Goal: Information Seeking & Learning: Learn about a topic

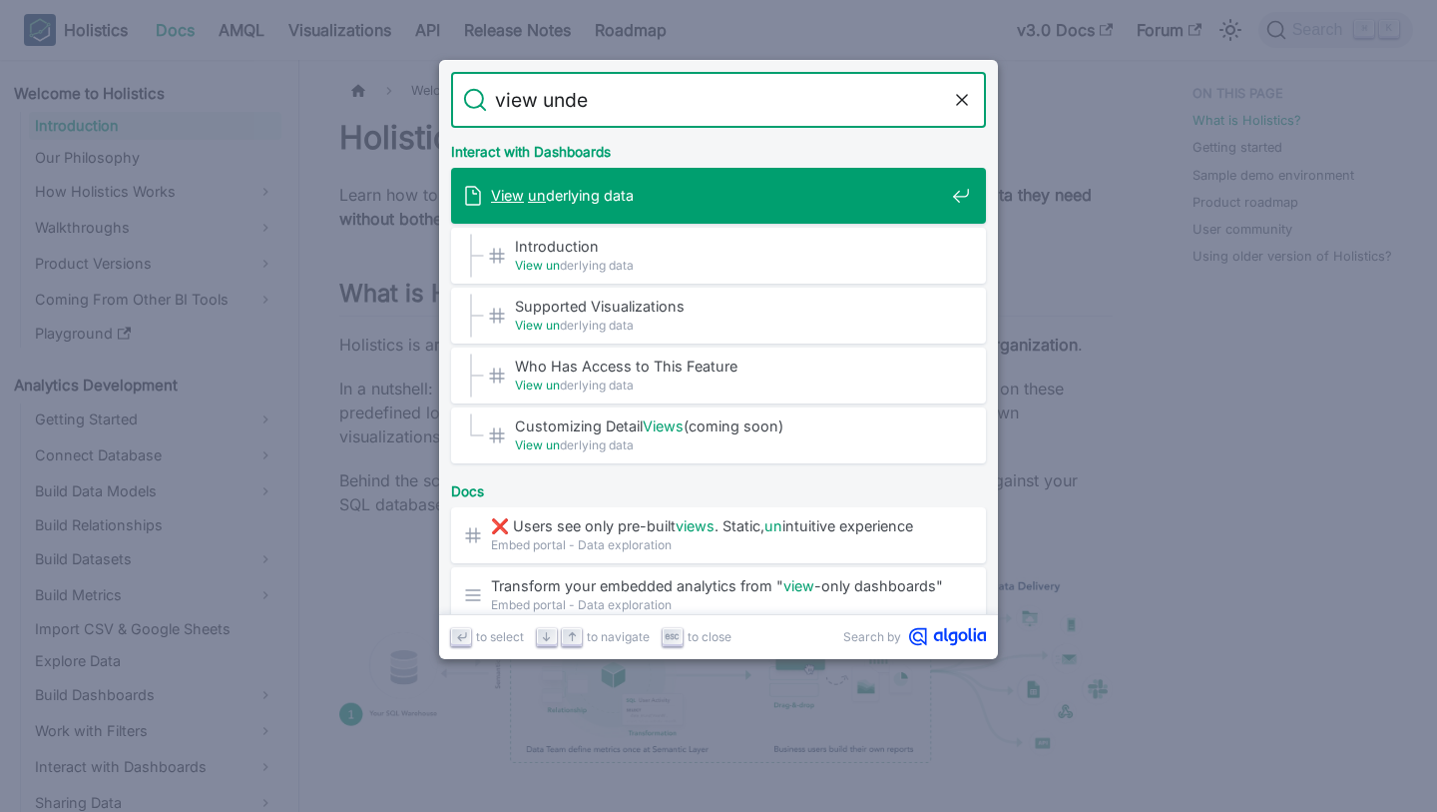
type input "view under"
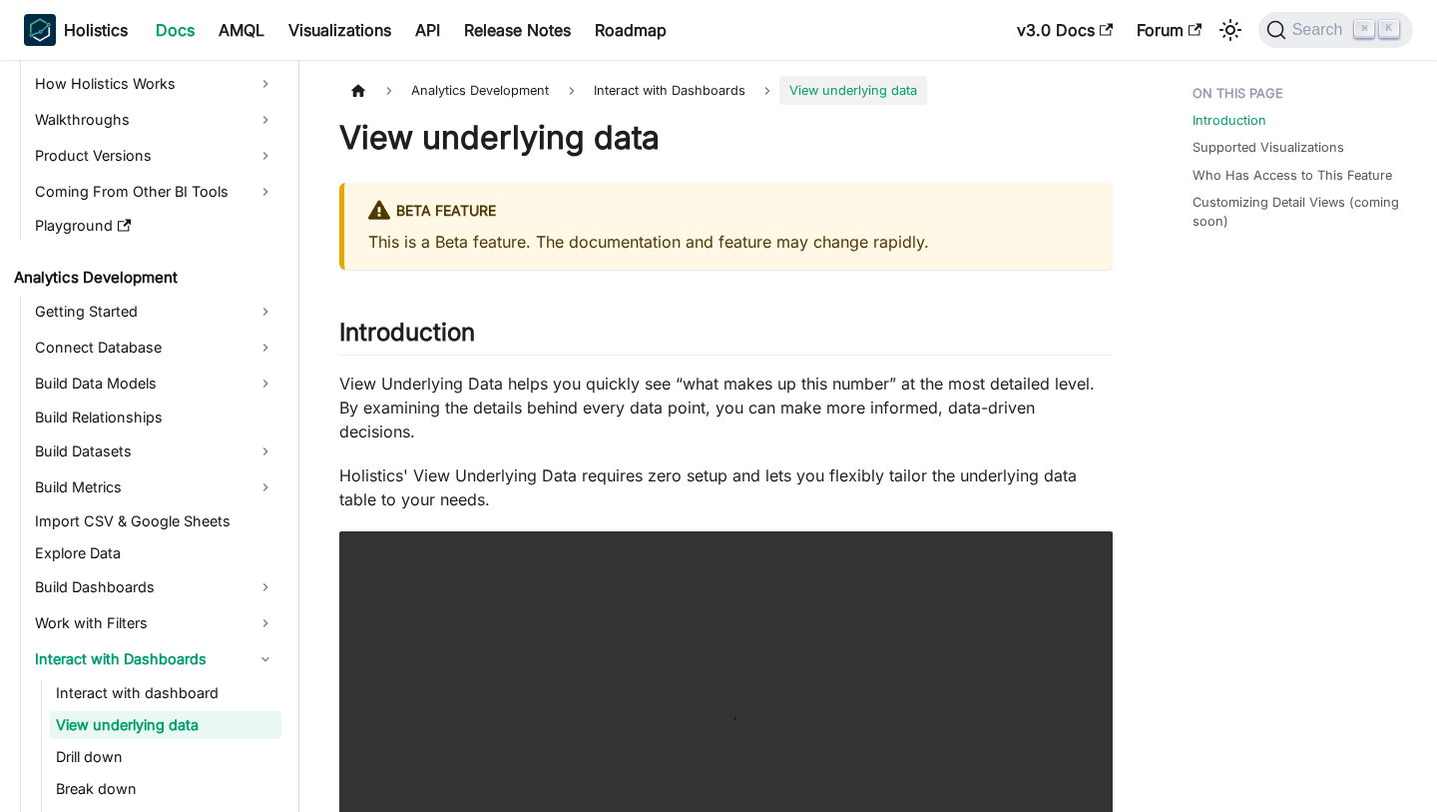
scroll to position [121, 0]
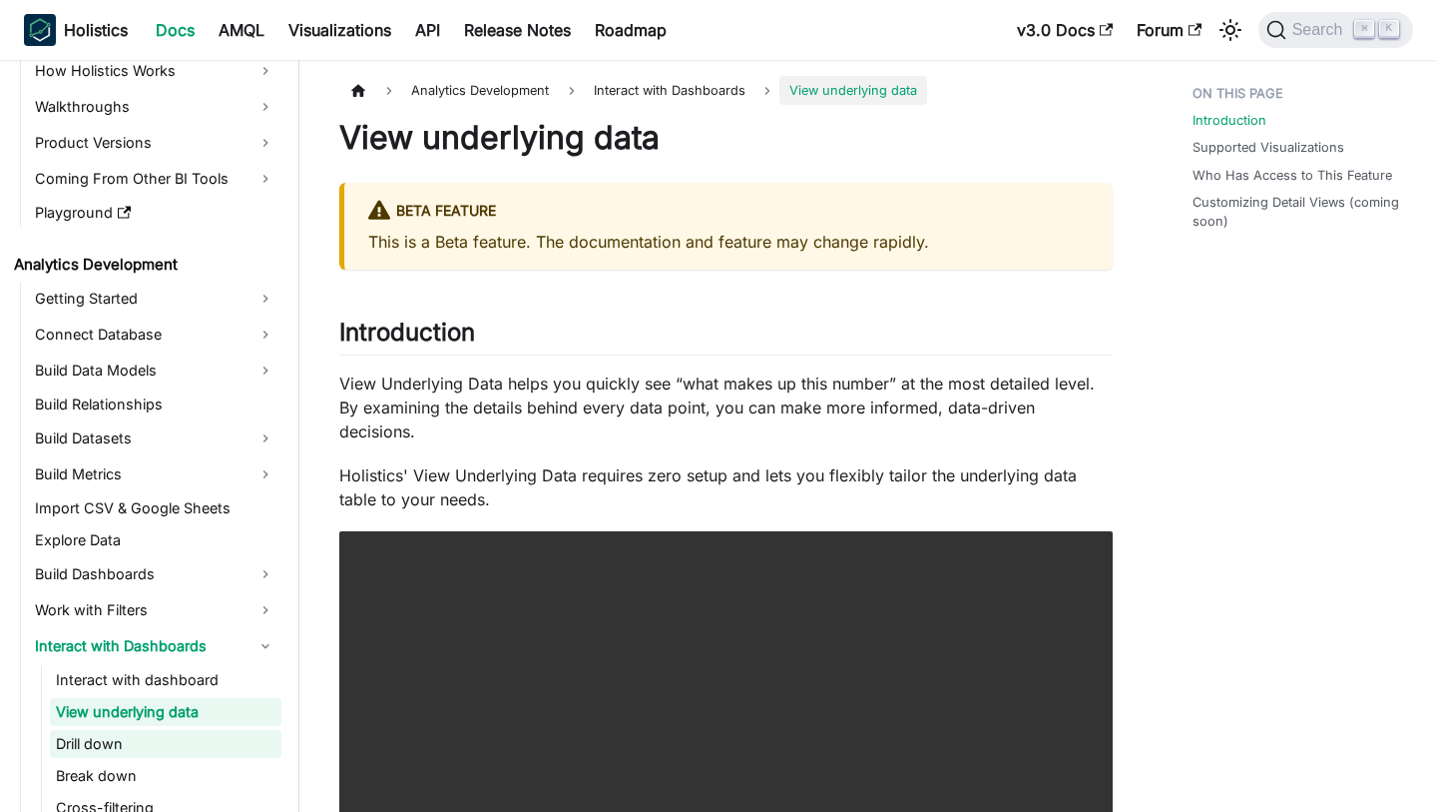
click at [93, 738] on link "Drill down" at bounding box center [166, 744] width 232 height 28
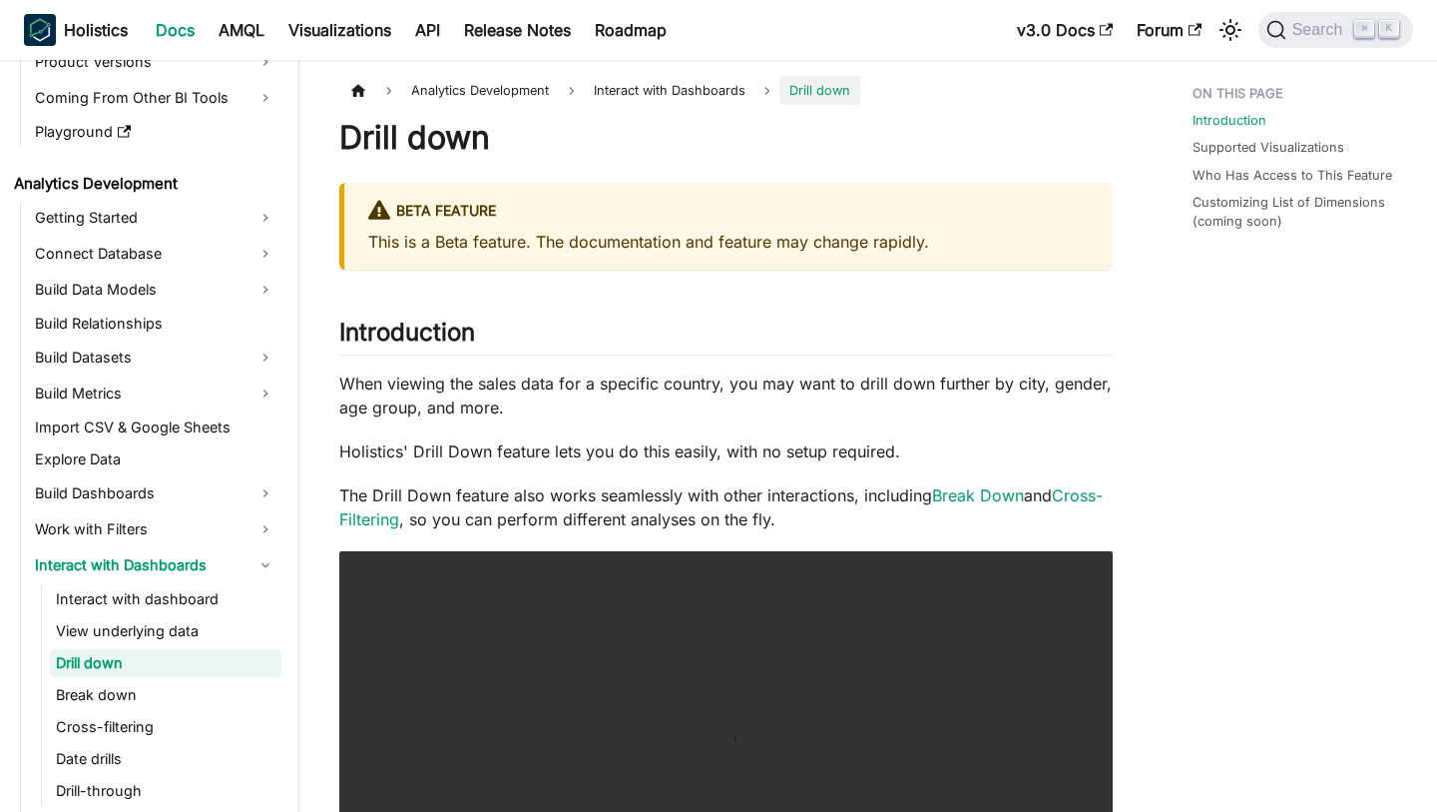
scroll to position [217, 0]
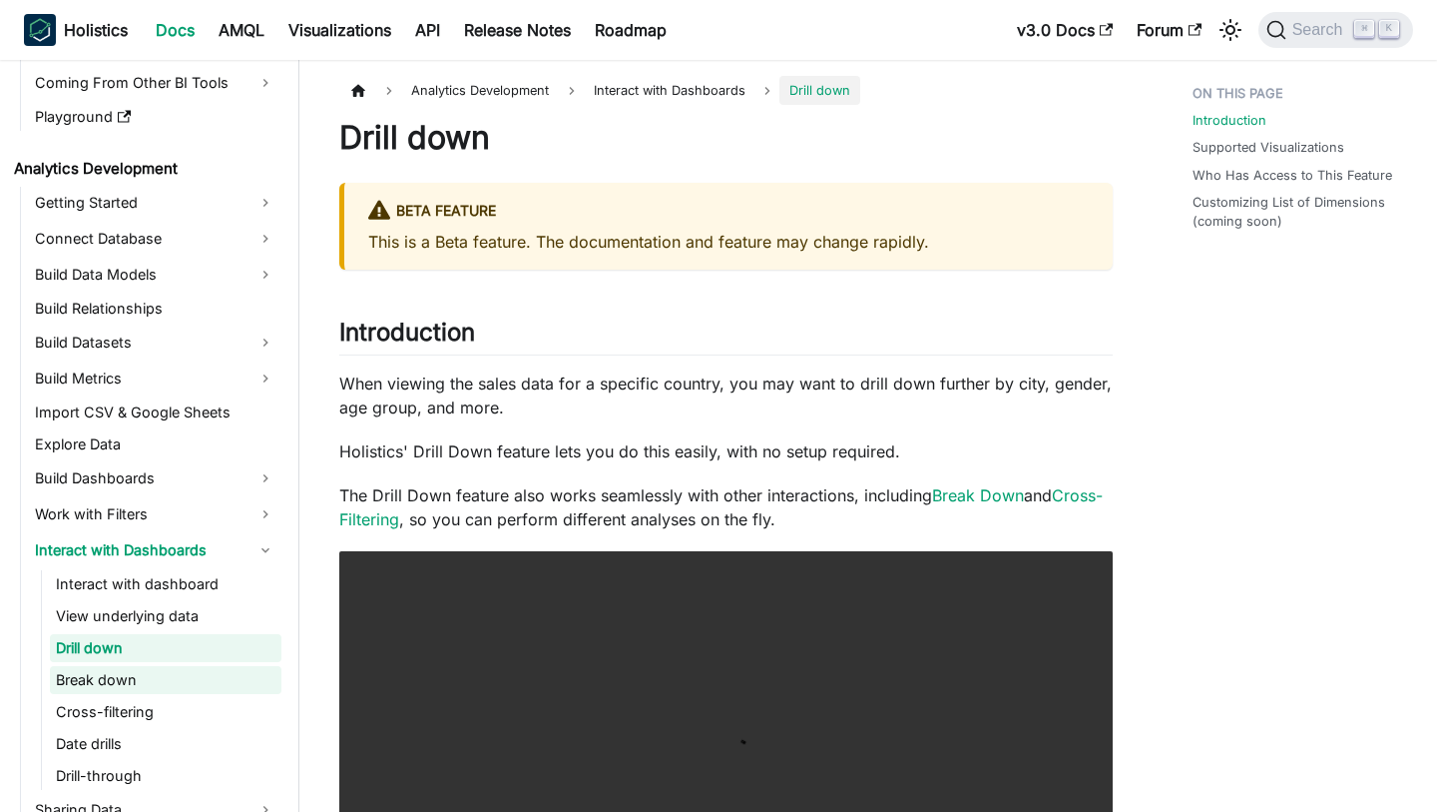
click at [137, 681] on link "Break down" at bounding box center [166, 680] width 232 height 28
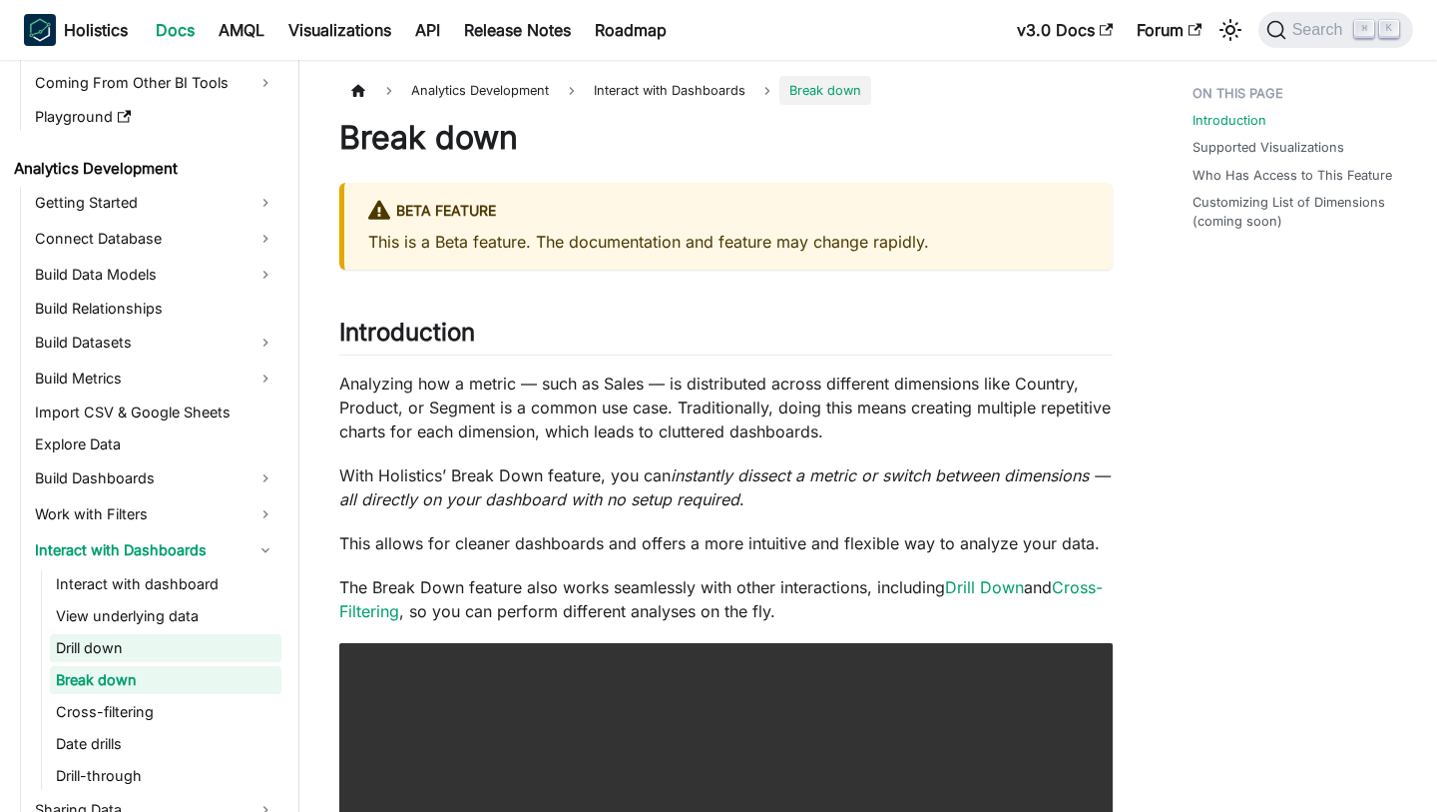
scroll to position [249, 0]
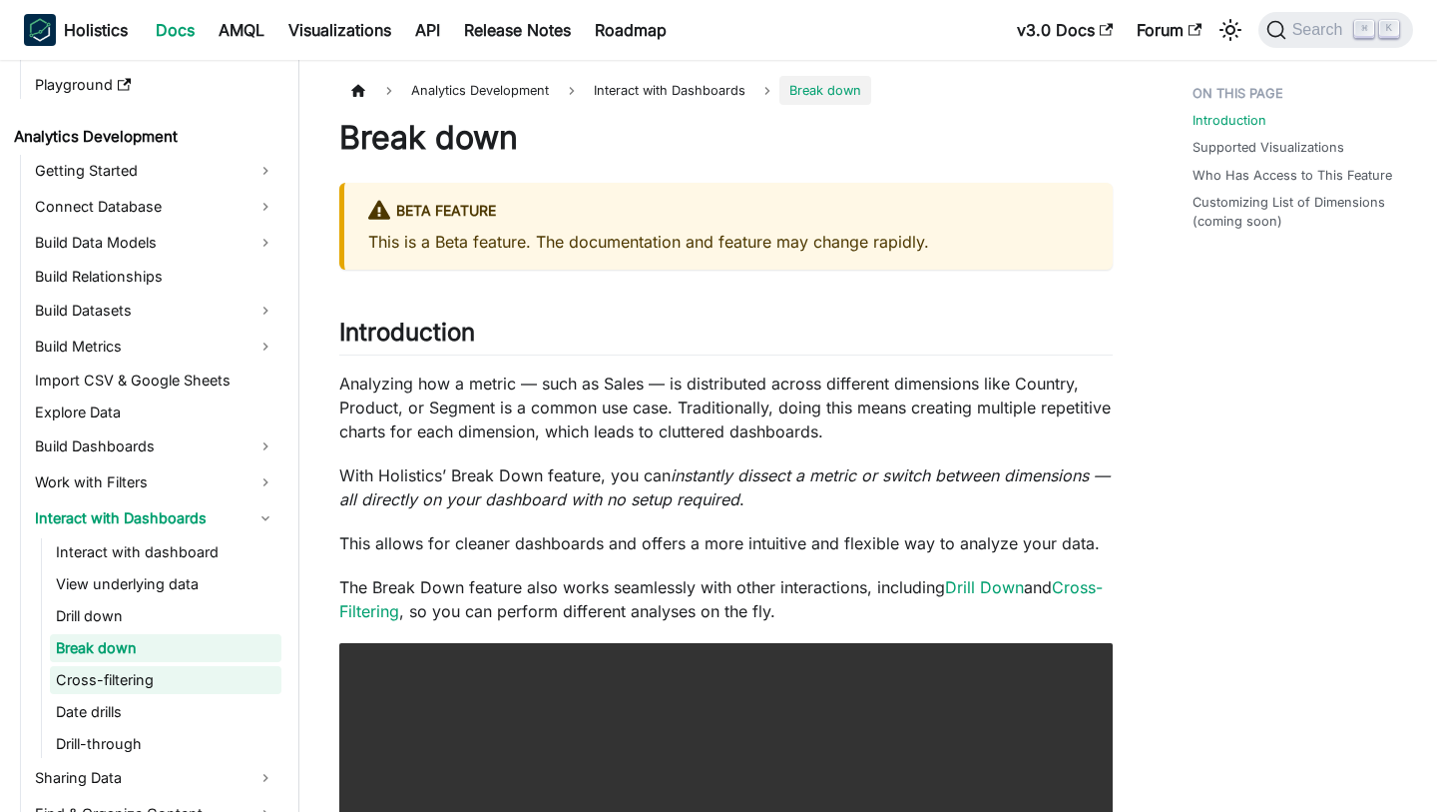
click at [170, 677] on link "Cross-filtering" at bounding box center [166, 680] width 232 height 28
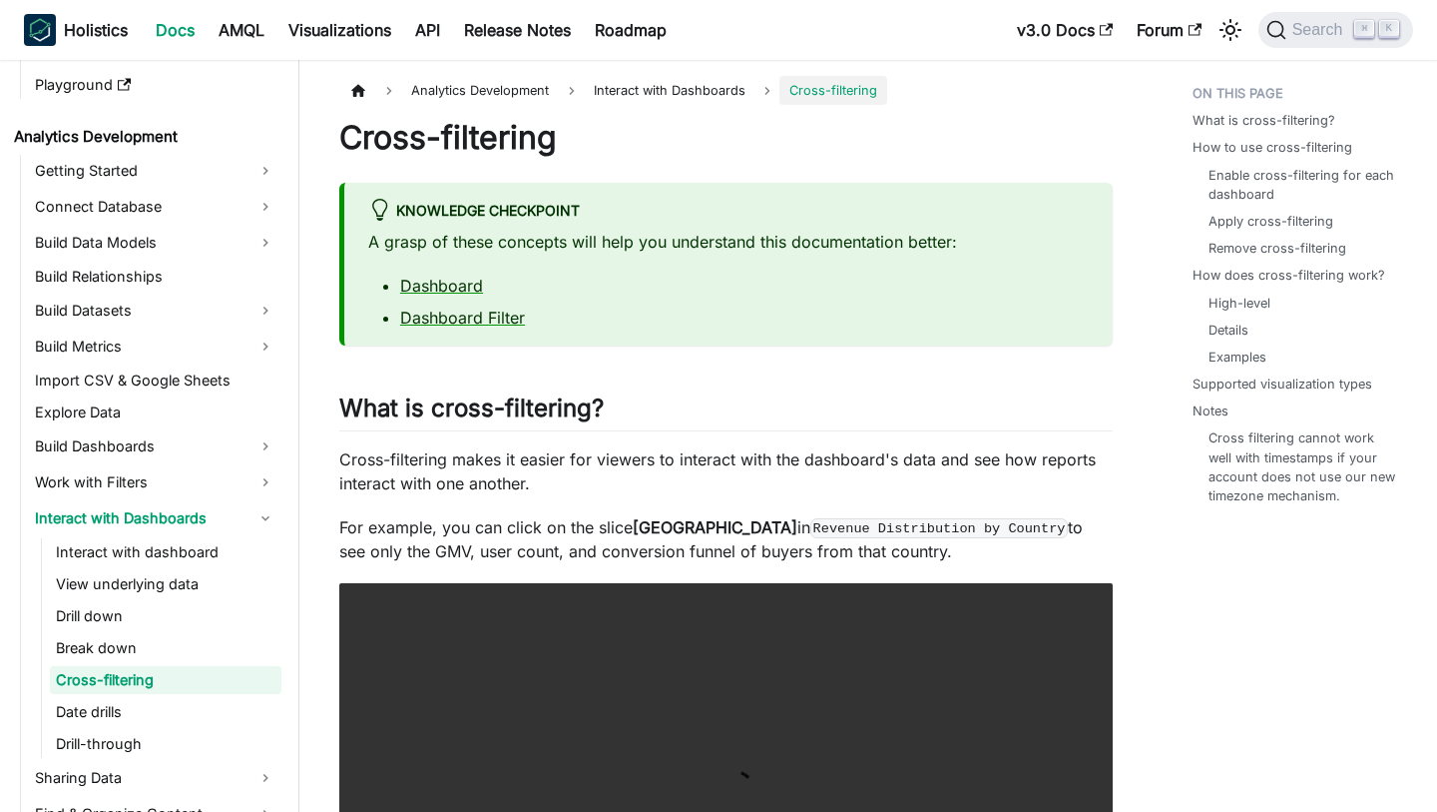
scroll to position [281, 0]
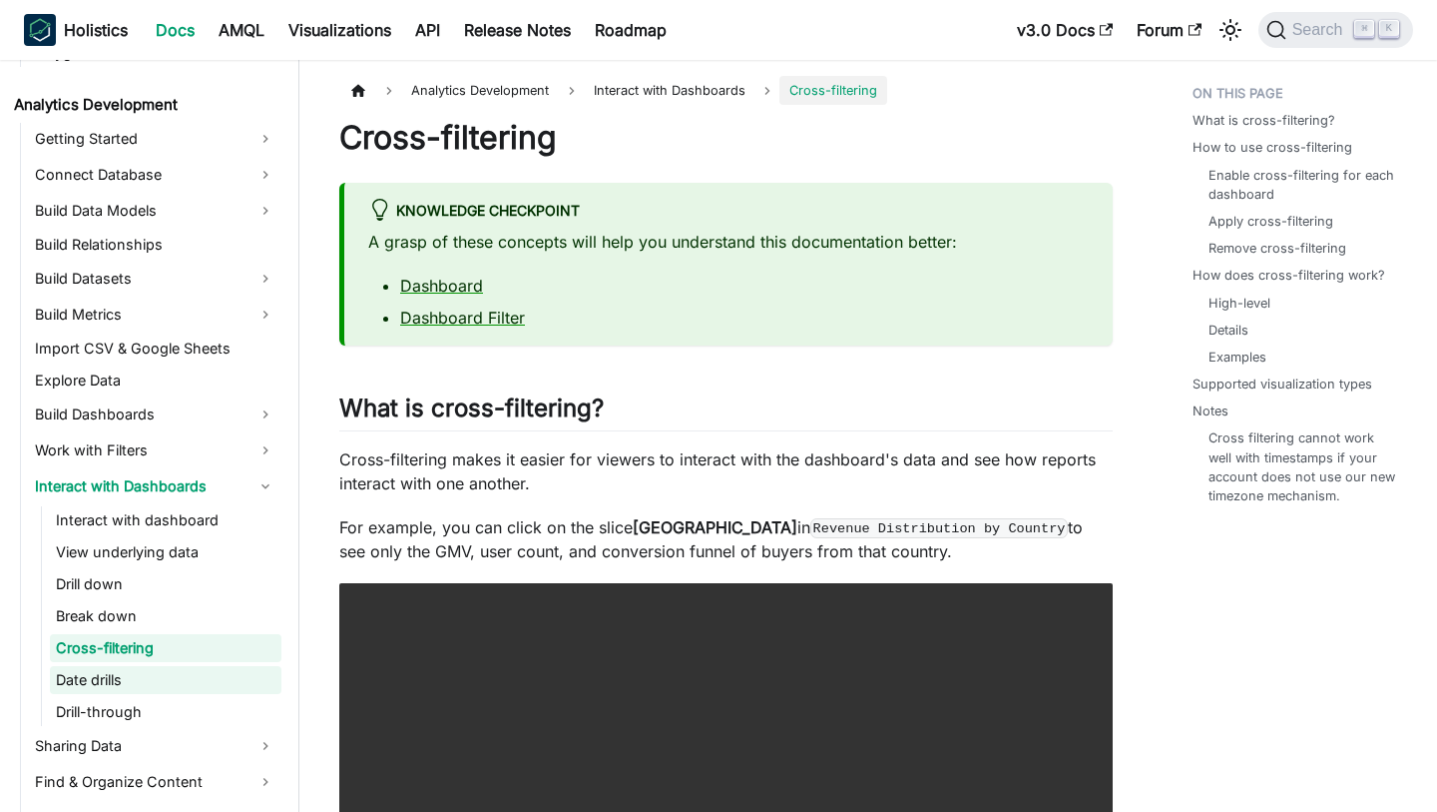
click at [174, 672] on link "Date drills" at bounding box center [166, 680] width 232 height 28
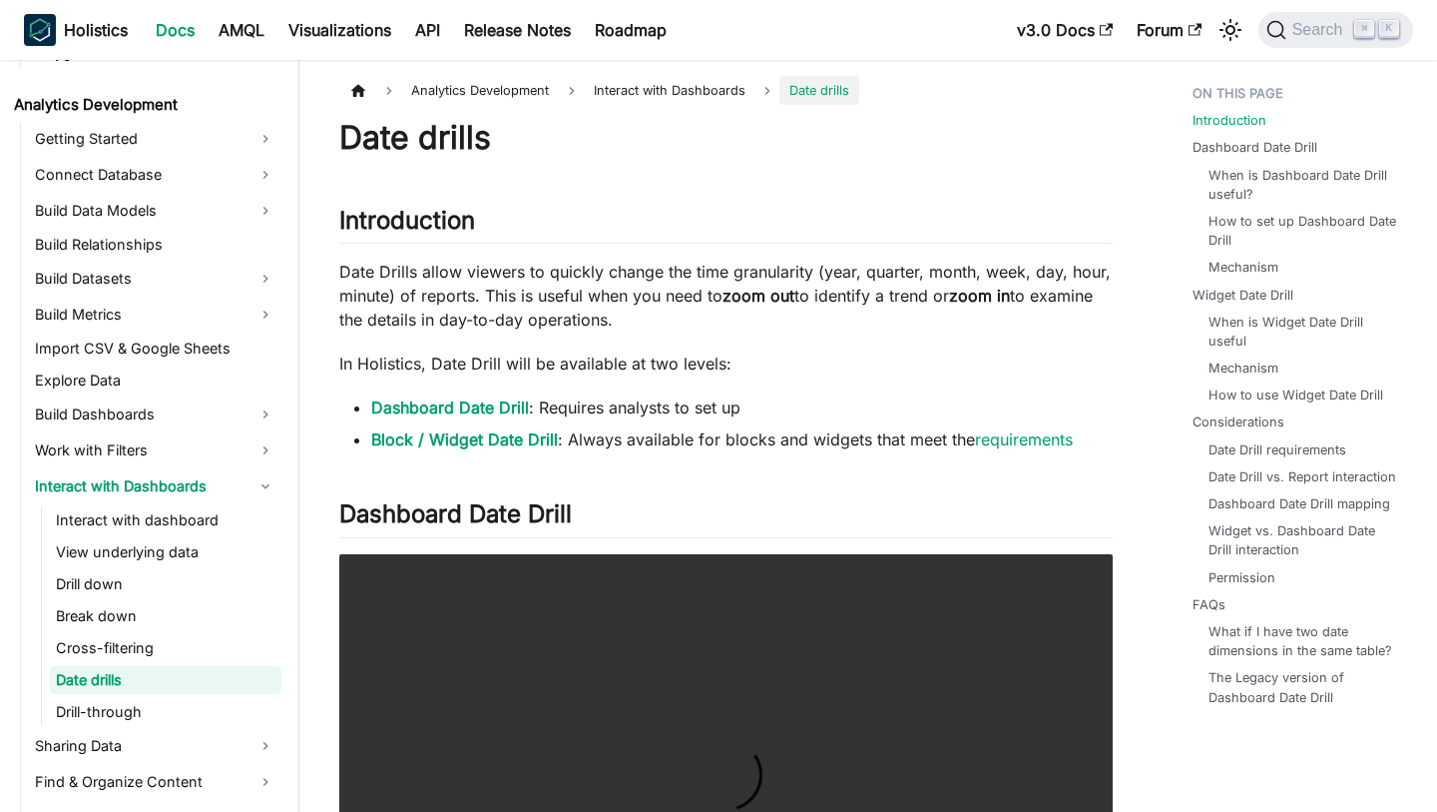
scroll to position [312, 0]
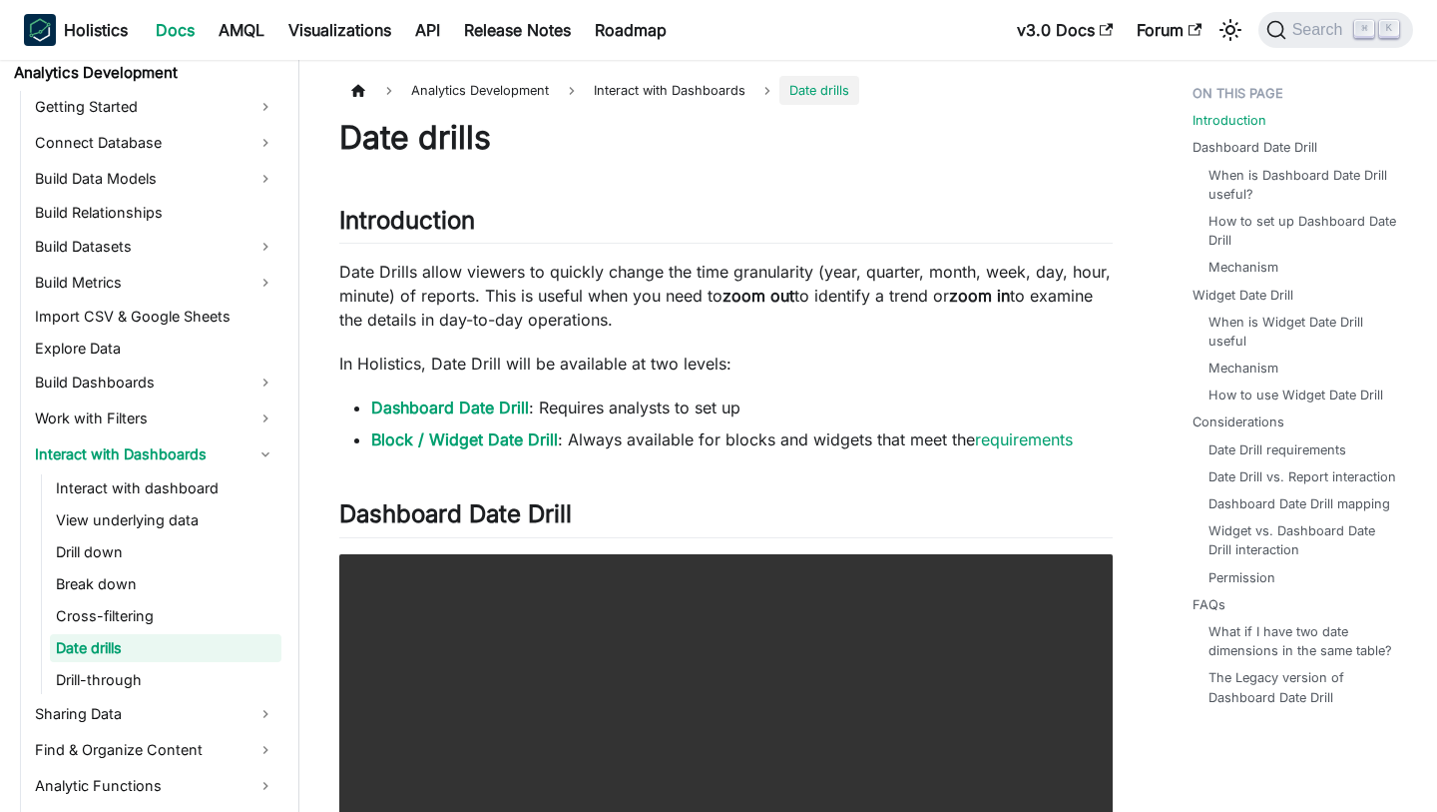
click at [174, 672] on link "Drill-through" at bounding box center [166, 680] width 232 height 28
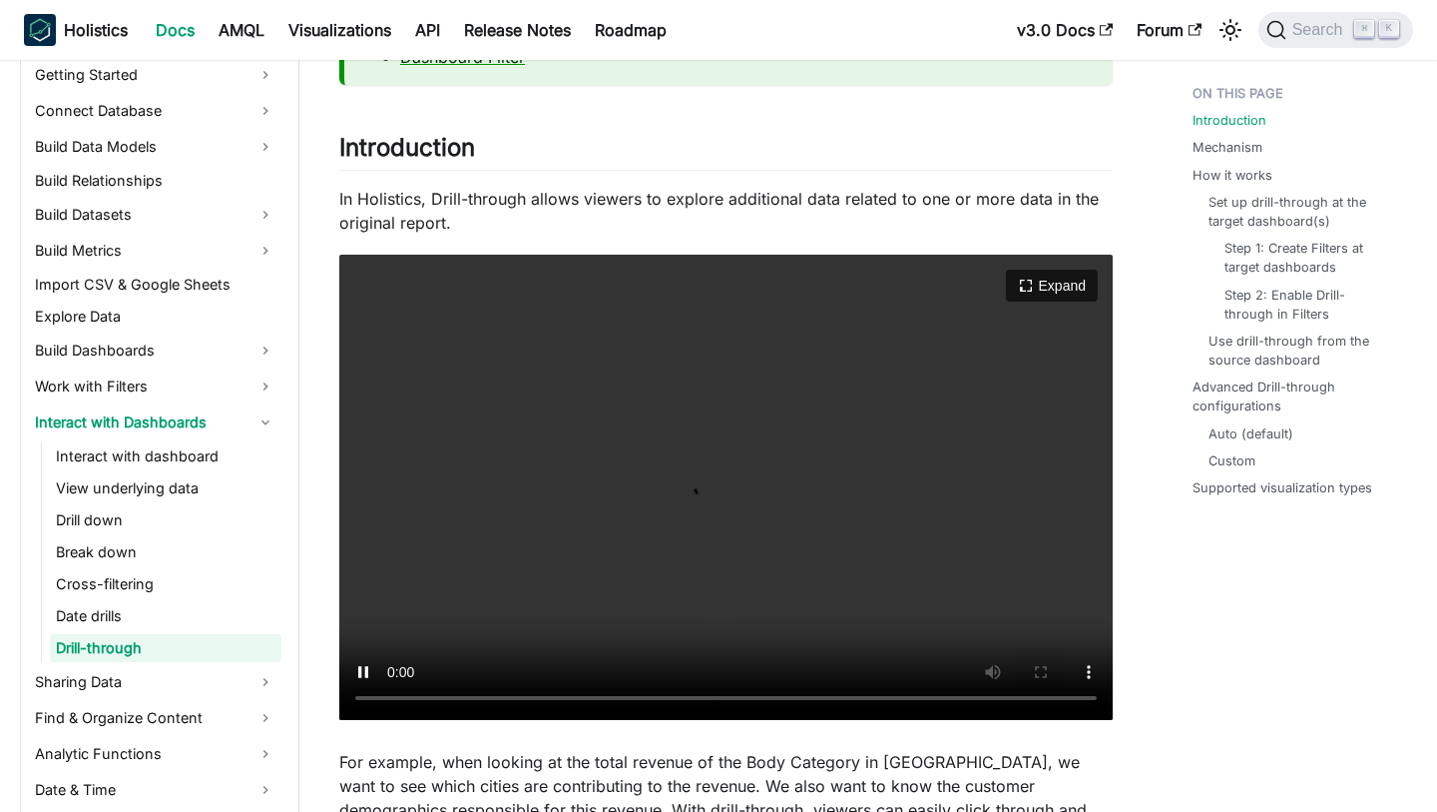
scroll to position [246, 0]
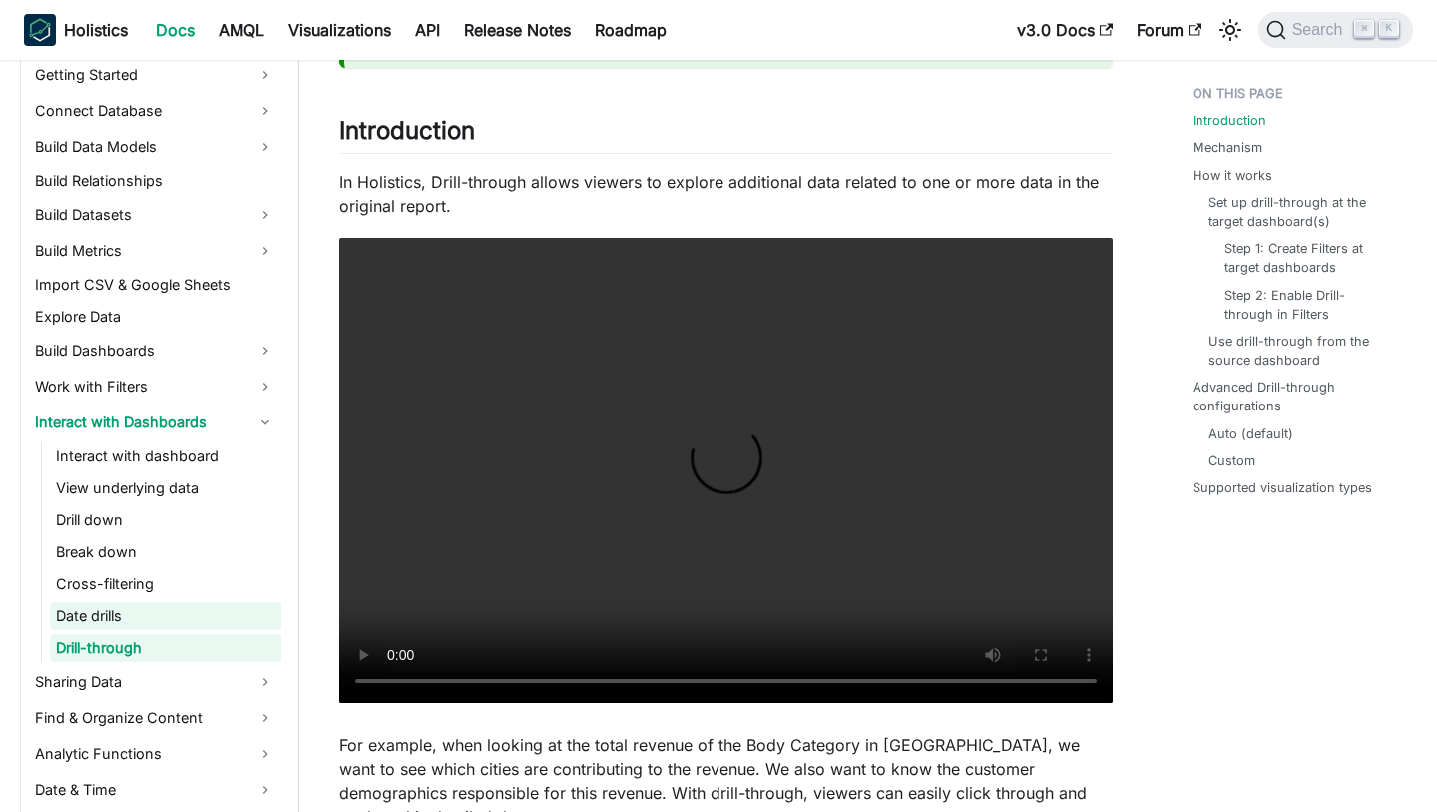
click at [157, 618] on link "Date drills" at bounding box center [166, 616] width 232 height 28
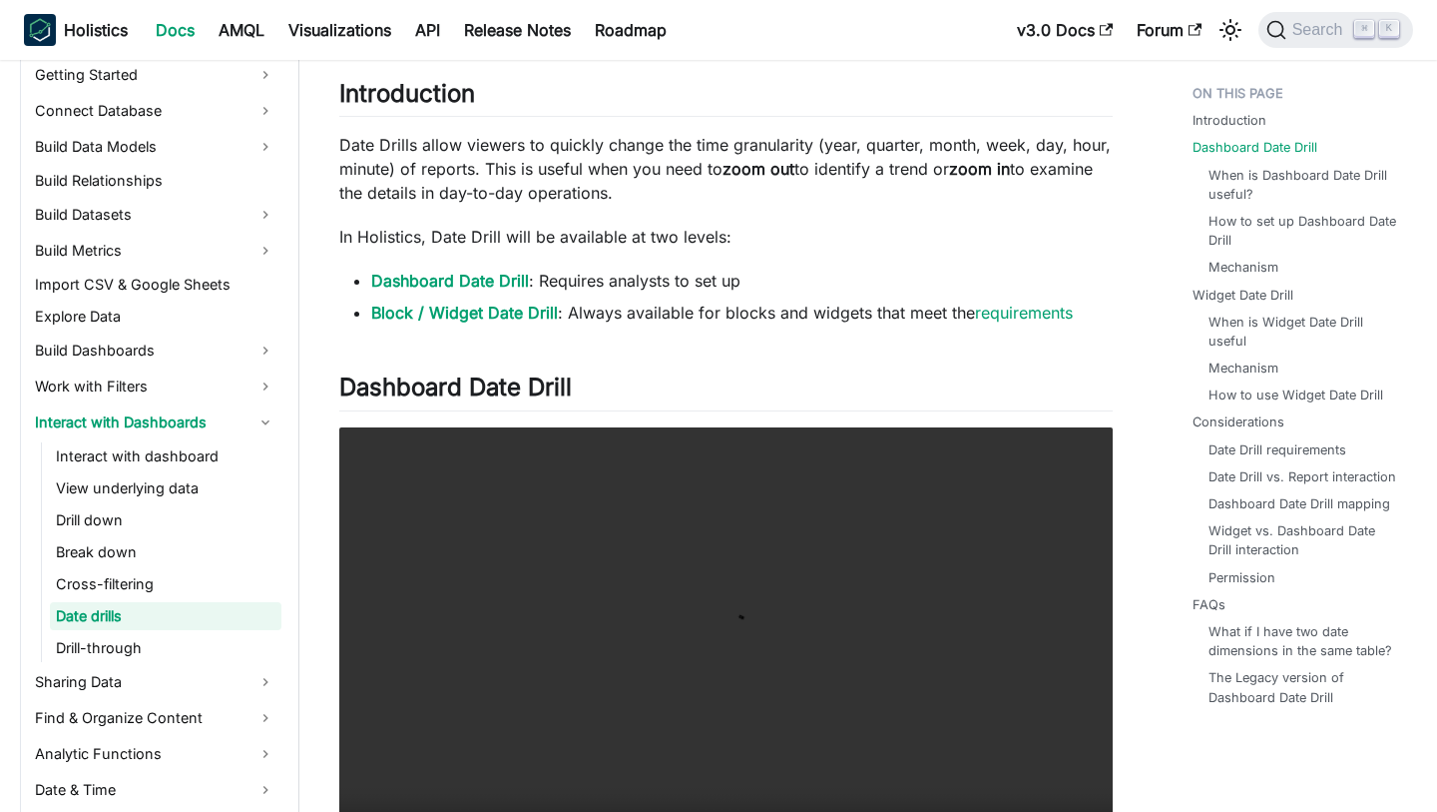
scroll to position [283, 0]
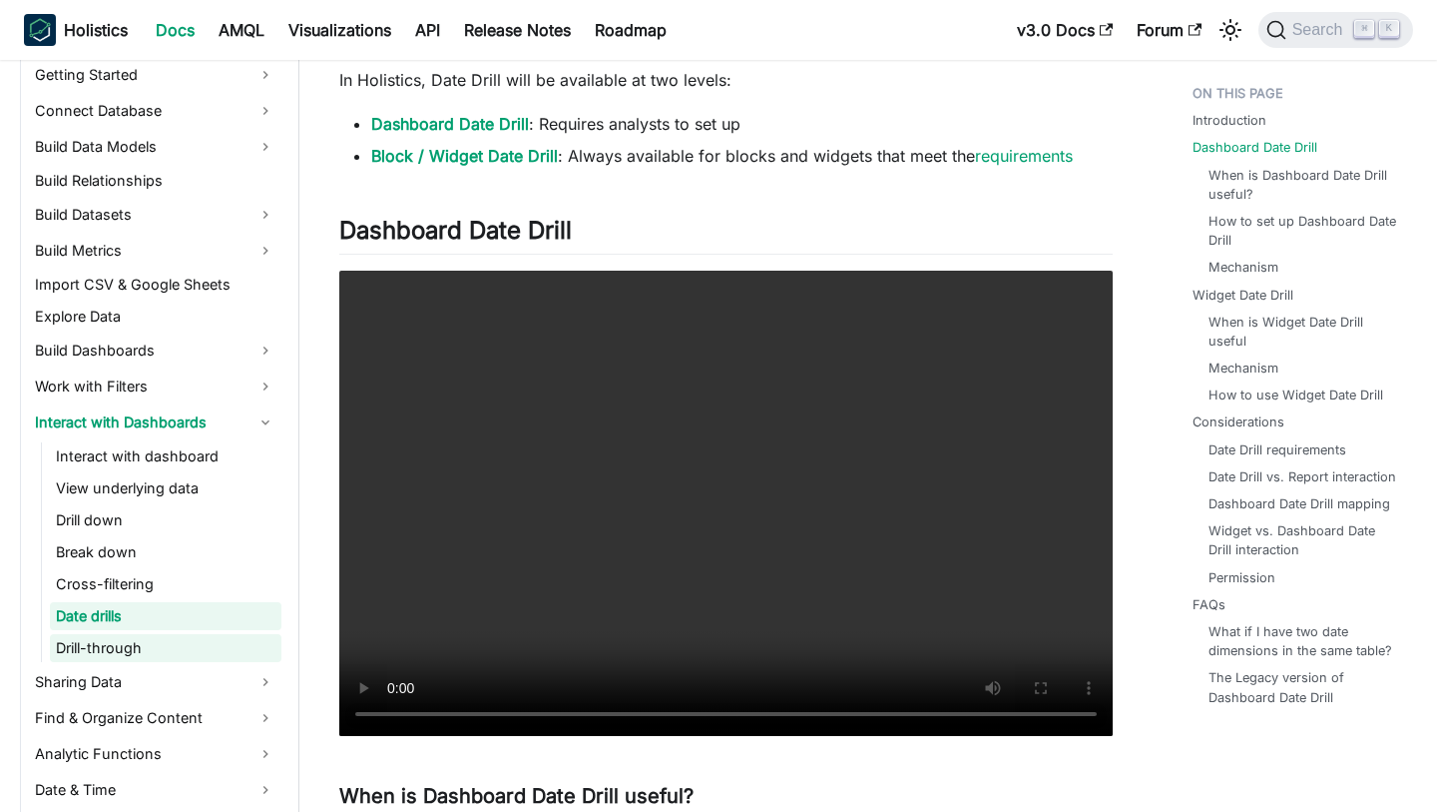
click at [170, 648] on link "Drill-through" at bounding box center [166, 648] width 232 height 28
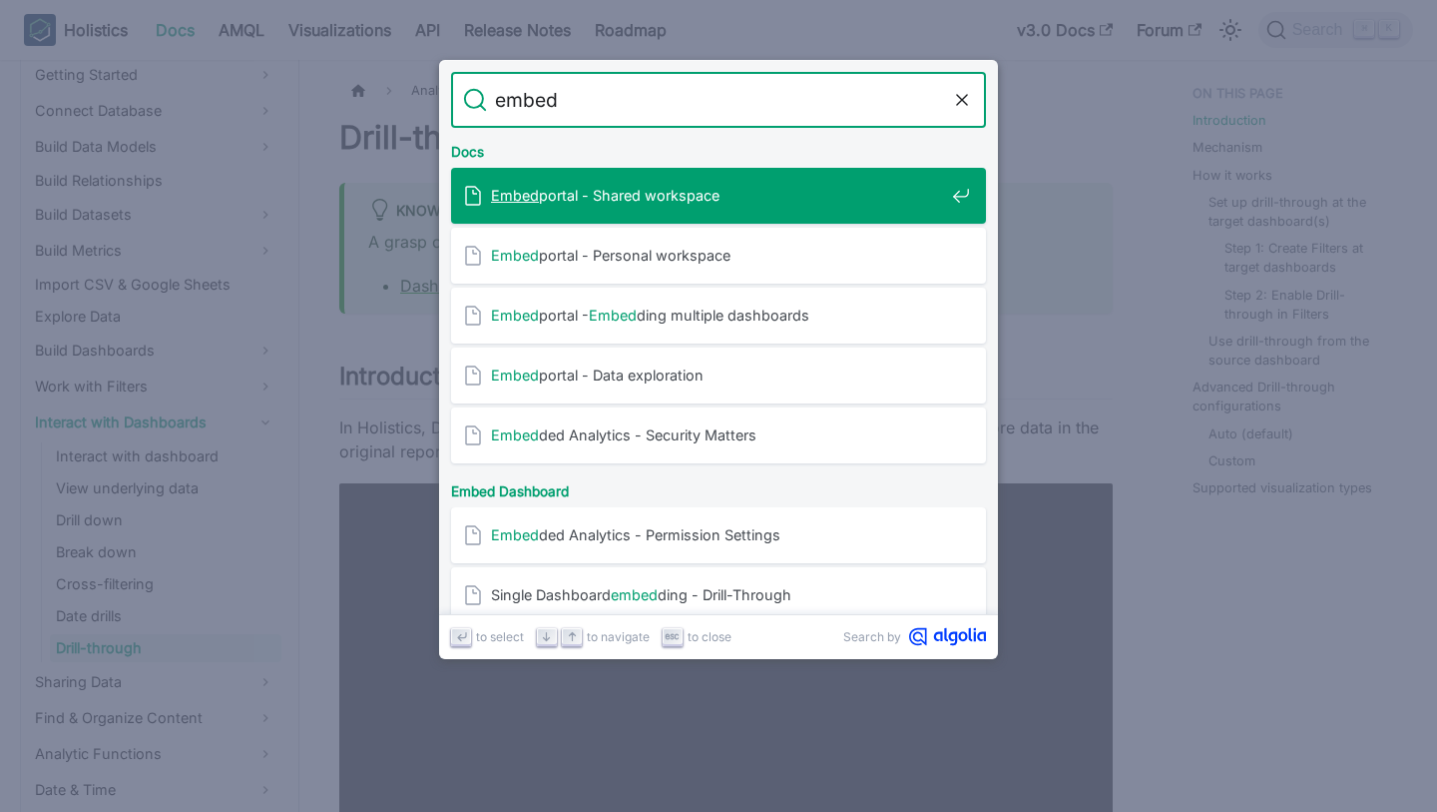
type input "embed"
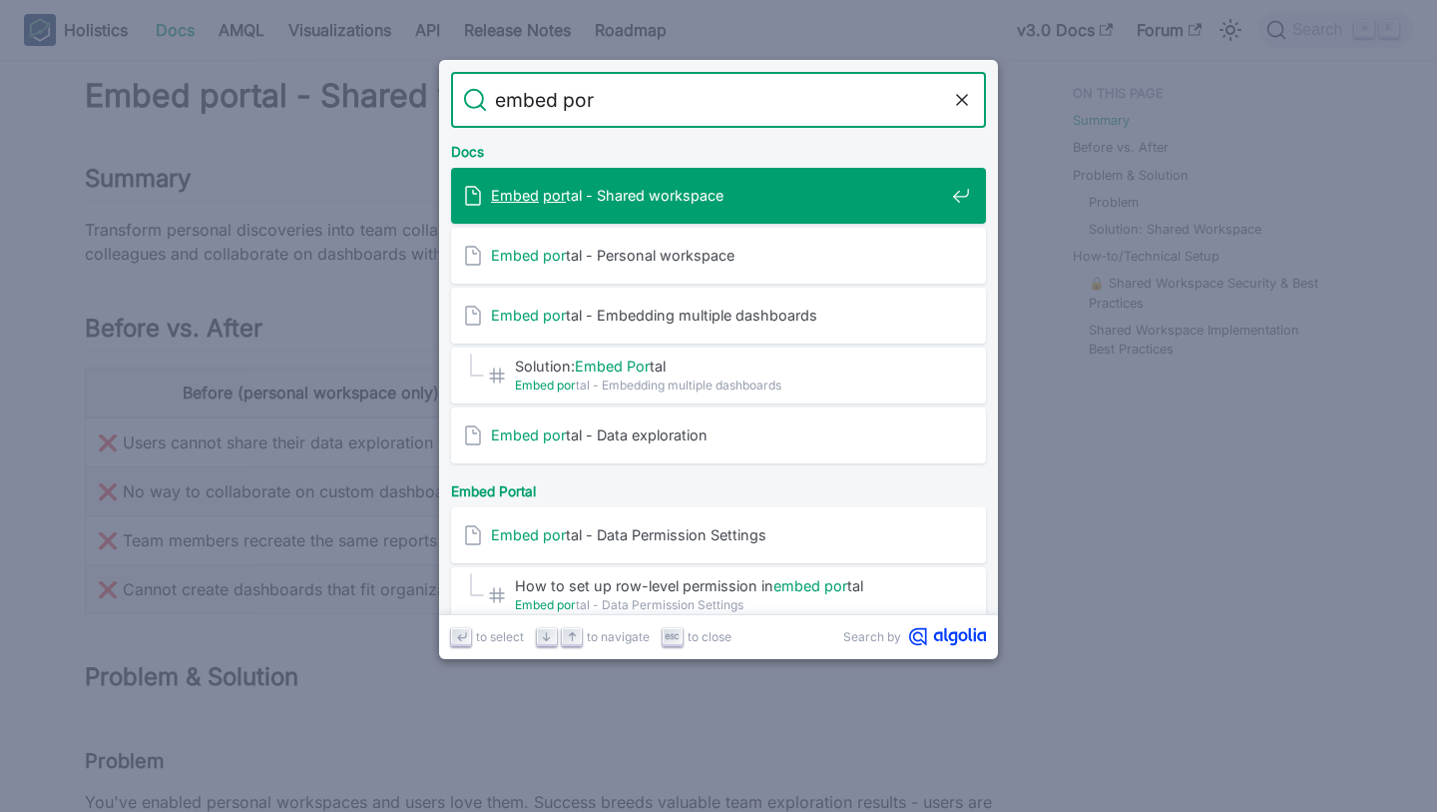
type input "embed port"
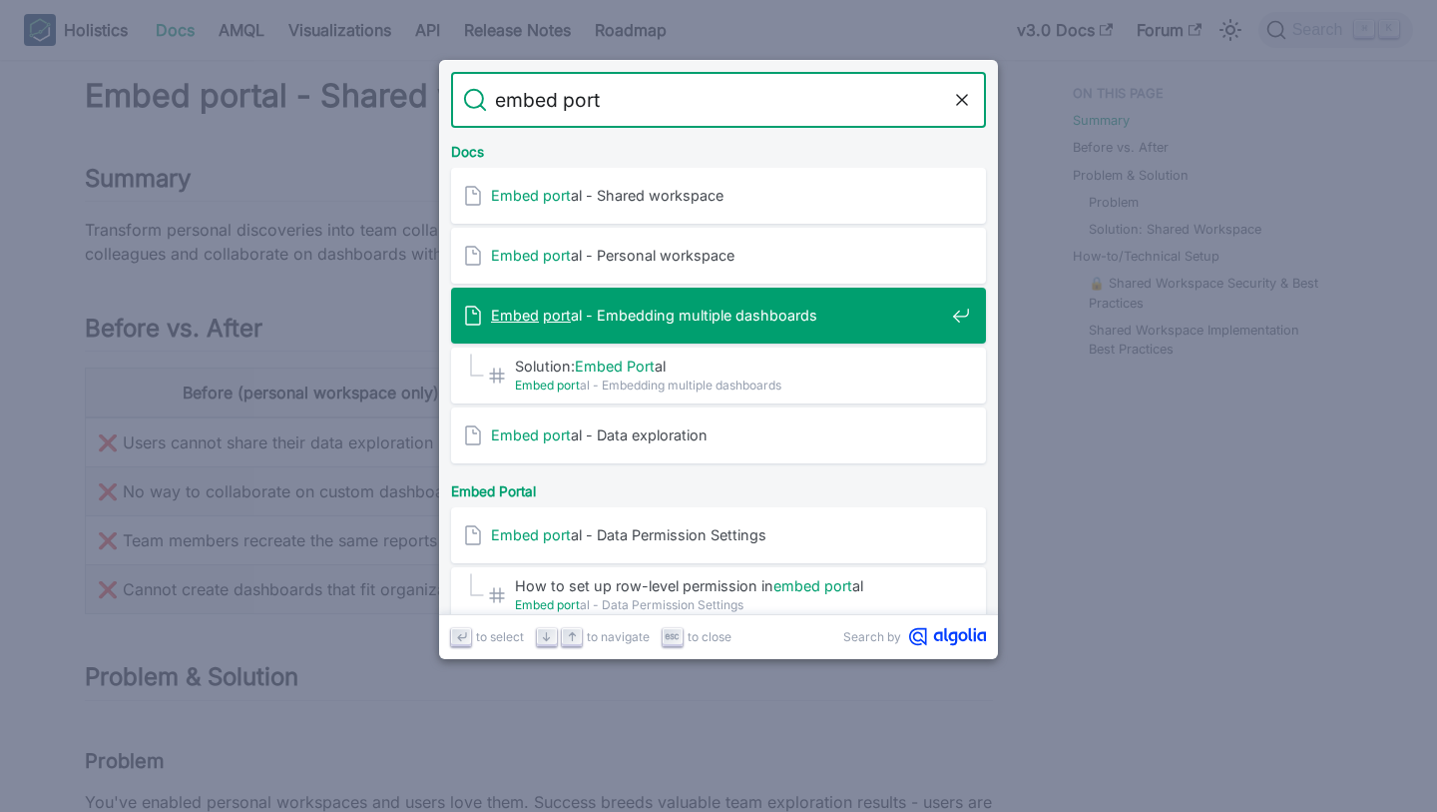
click at [666, 306] on span "Embed port al - Embedding multiple dashboards" at bounding box center [717, 314] width 453 height 19
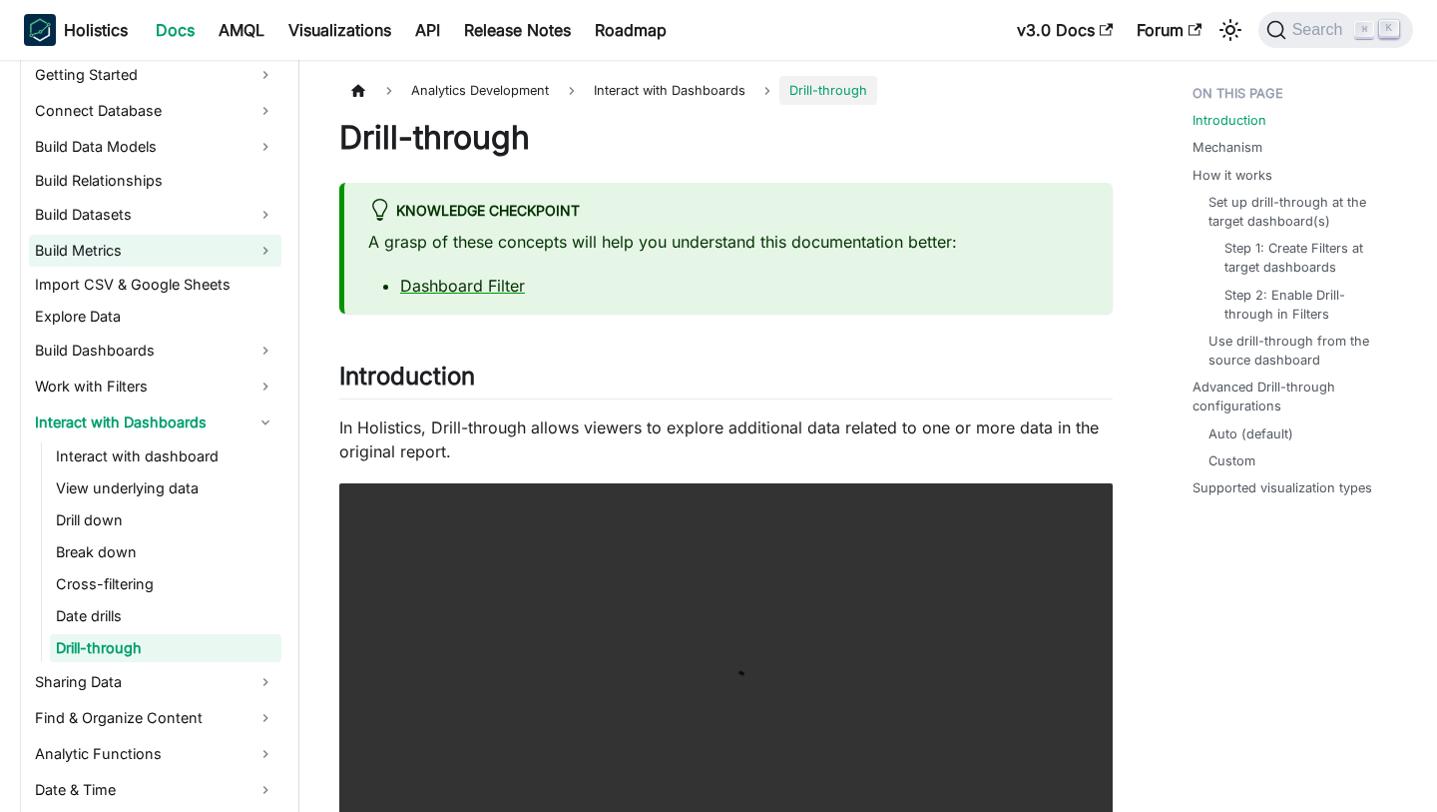
scroll to position [2026, 0]
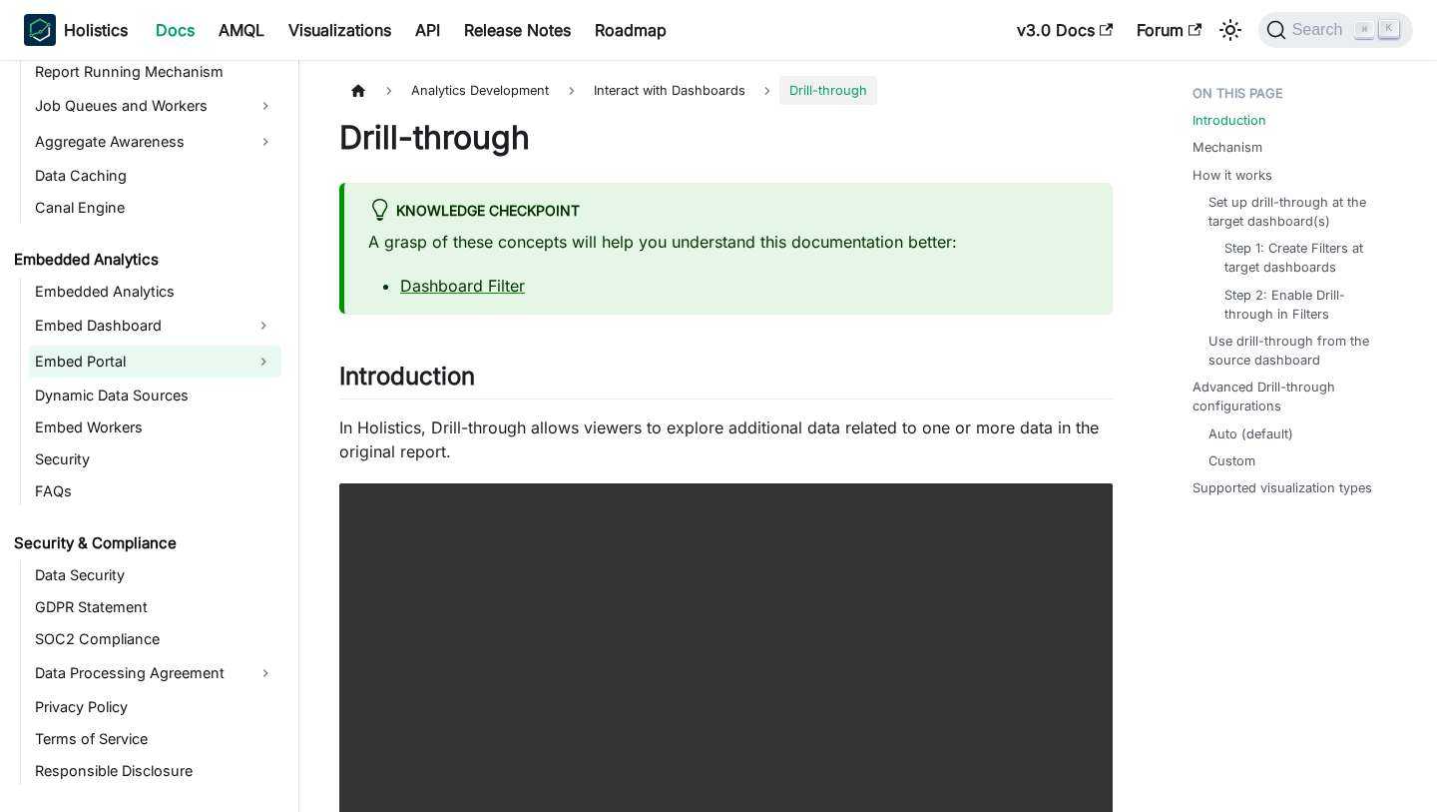
click at [131, 375] on link "Embed Portal" at bounding box center [137, 361] width 217 height 32
